Goal: Task Accomplishment & Management: Use online tool/utility

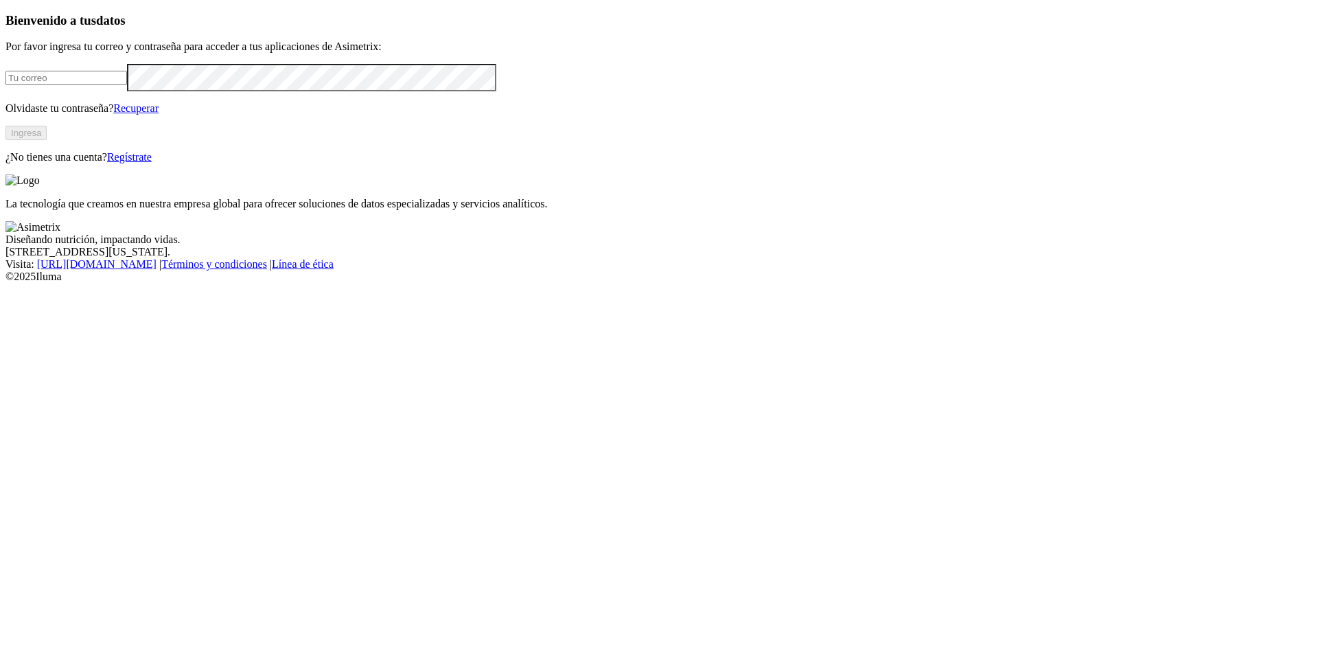
click at [126, 85] on input "email" at bounding box center [65, 78] width 121 height 14
type input "[EMAIL_ADDRESS][DOMAIN_NAME]"
click at [47, 140] on button "Ingresa" at bounding box center [25, 133] width 41 height 14
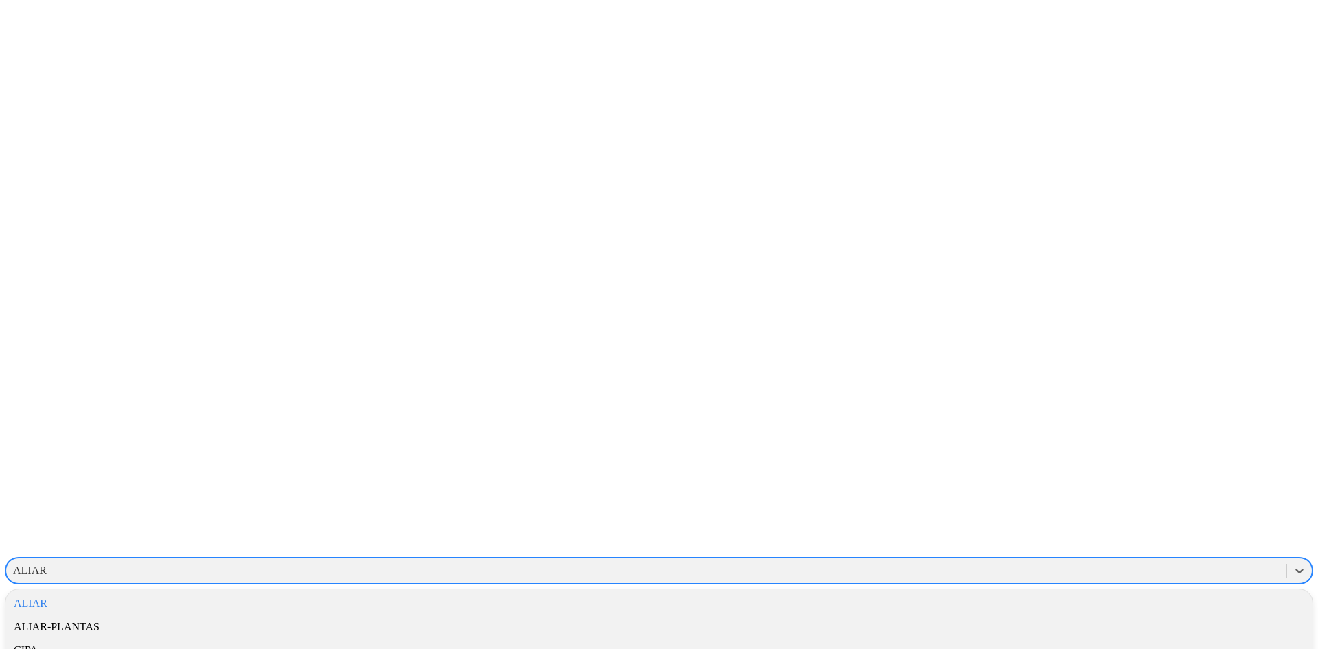
click at [1043, 560] on div "ALIAR" at bounding box center [646, 570] width 1280 height 21
click at [1147, 638] on div "CIPA" at bounding box center [658, 649] width 1307 height 23
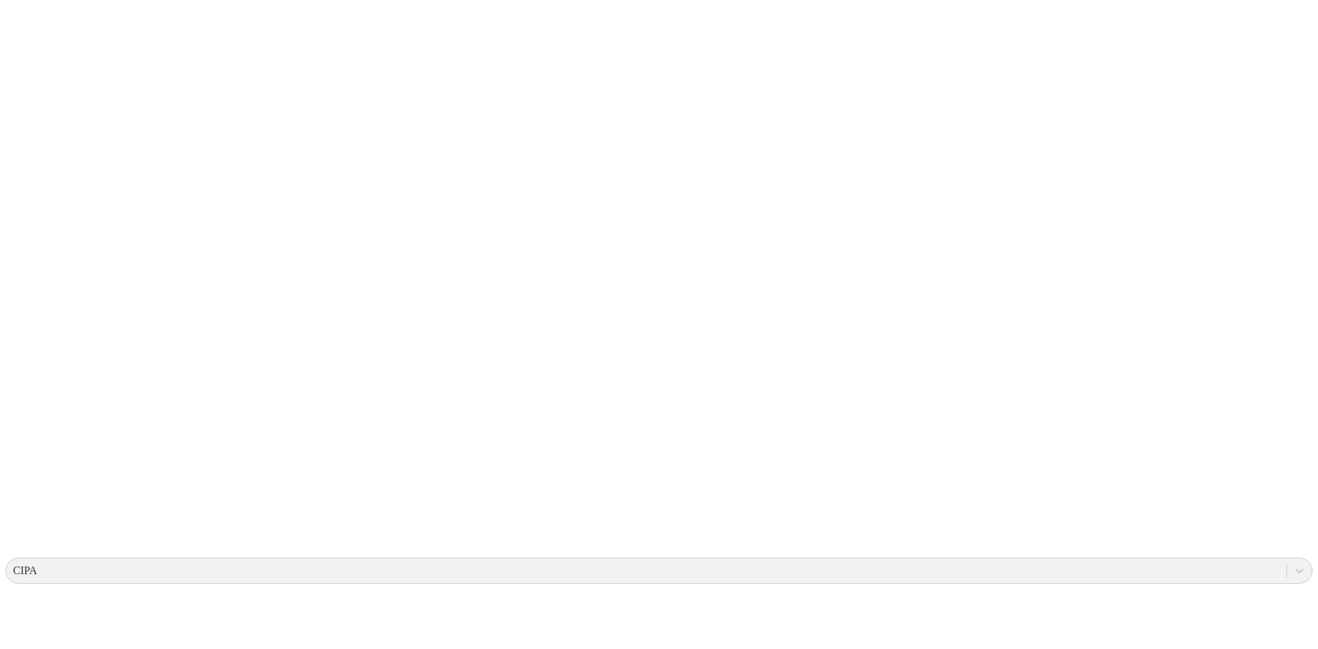
type input "Juan Sebastian Del Rio Layos"
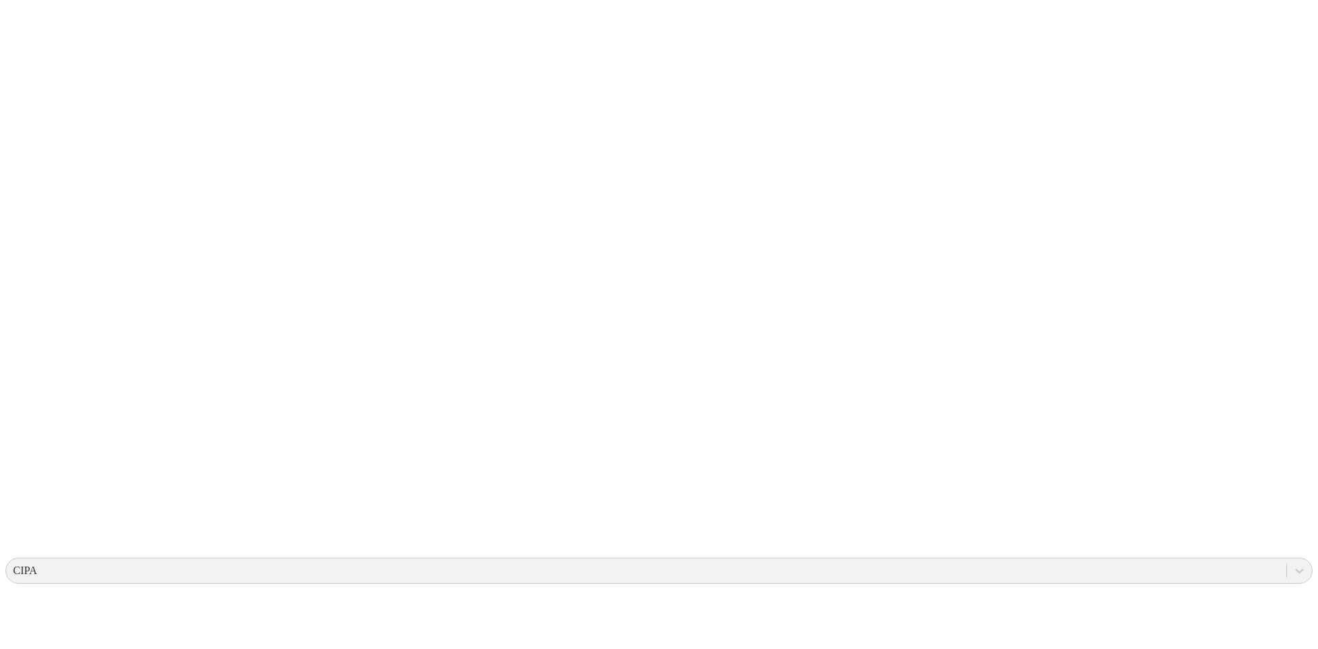
type input "Juan Sebastian Del Rio Layos"
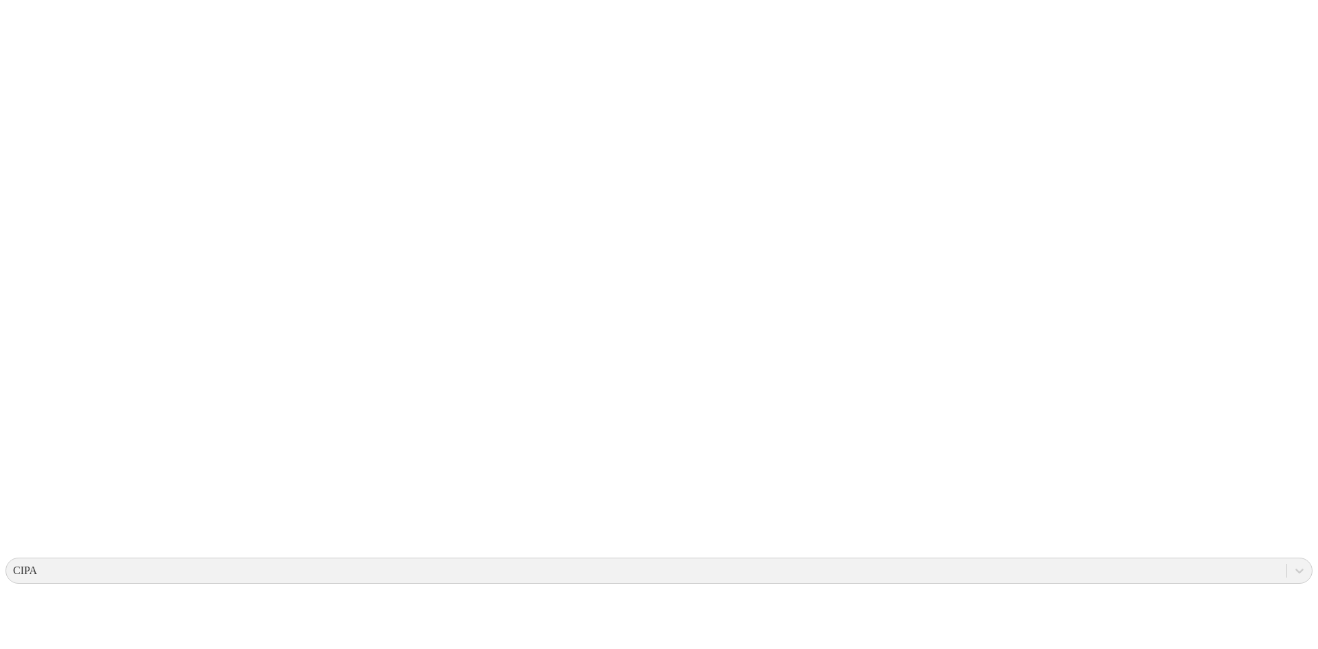
type input "Juan Sebastian Del Rio Layos"
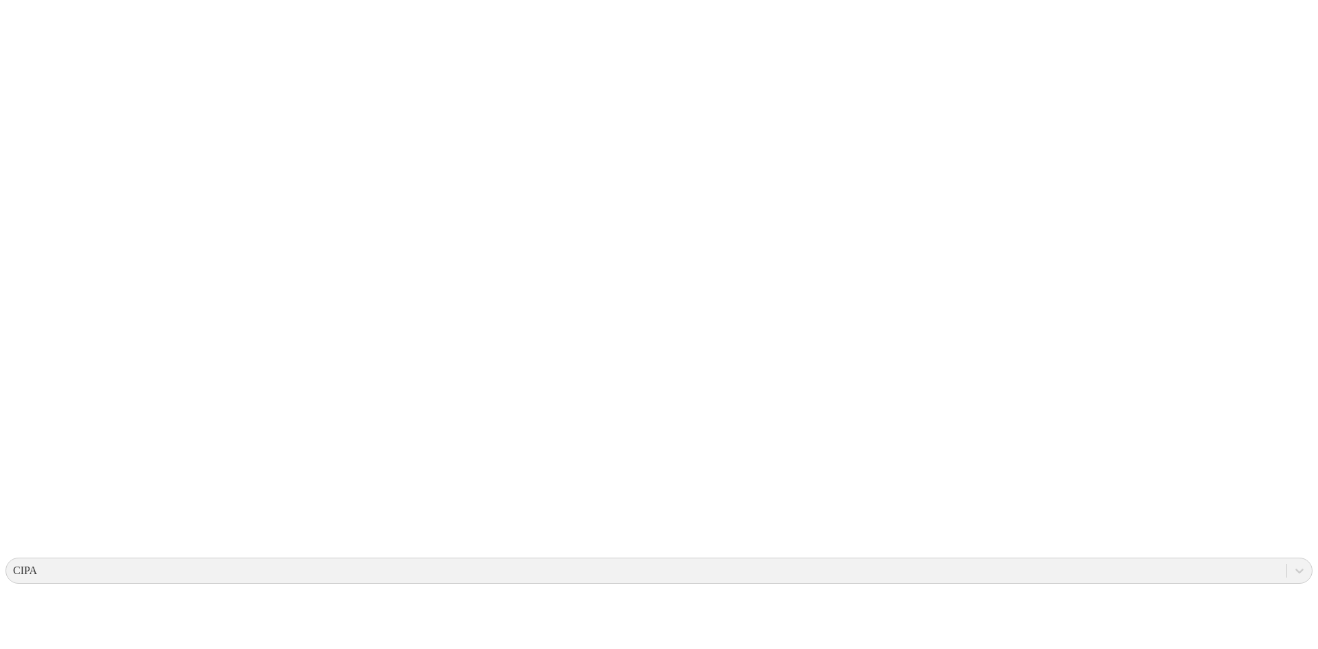
type input "Juan Sebastian Del Rio Layos"
